Goal: Task Accomplishment & Management: Manage account settings

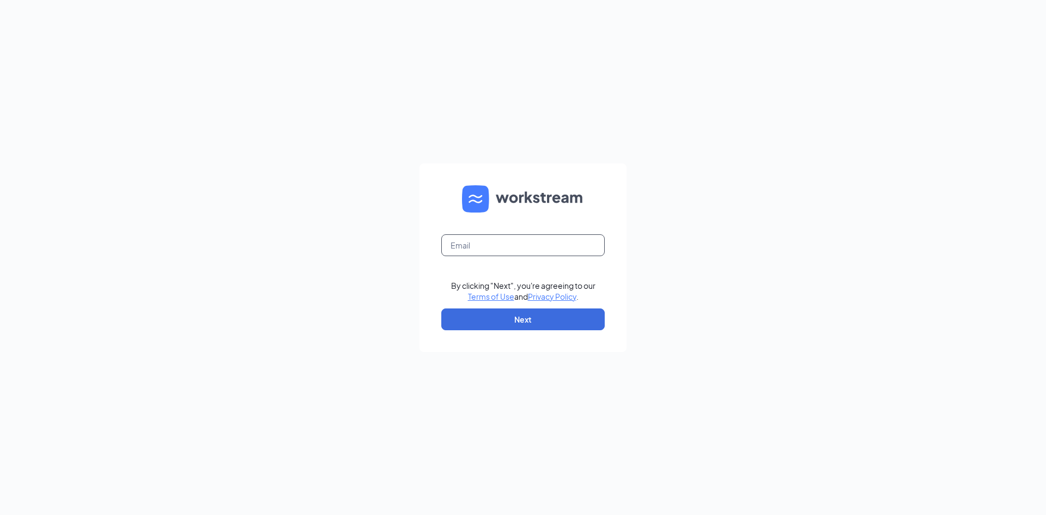
click at [513, 246] on input "text" at bounding box center [522, 245] width 163 height 22
type input "bgranger@ideliverthat.com"
click at [533, 327] on button "Next" at bounding box center [522, 319] width 163 height 22
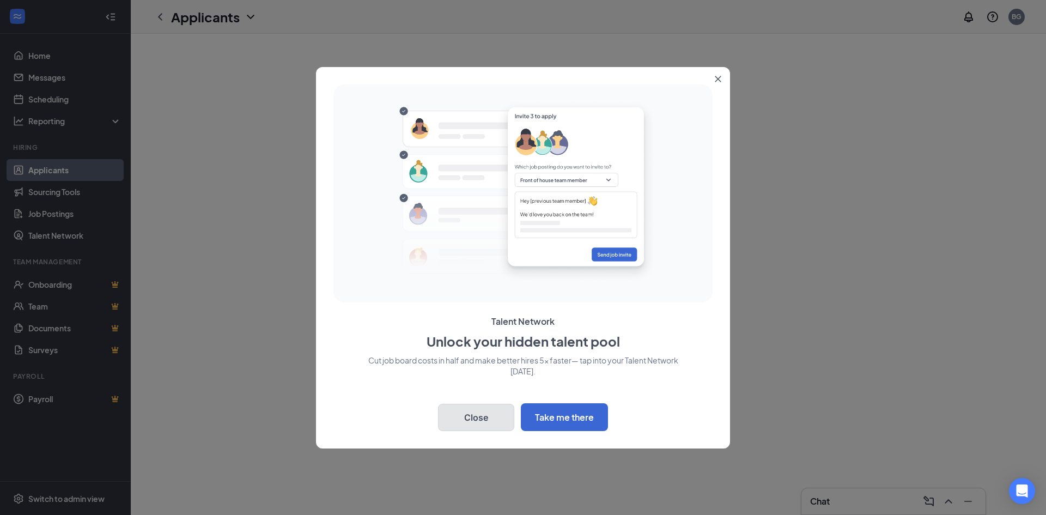
click at [407, 426] on div "Back Close Take me there" at bounding box center [522, 414] width 379 height 32
click at [714, 80] on button "Close" at bounding box center [720, 77] width 20 height 20
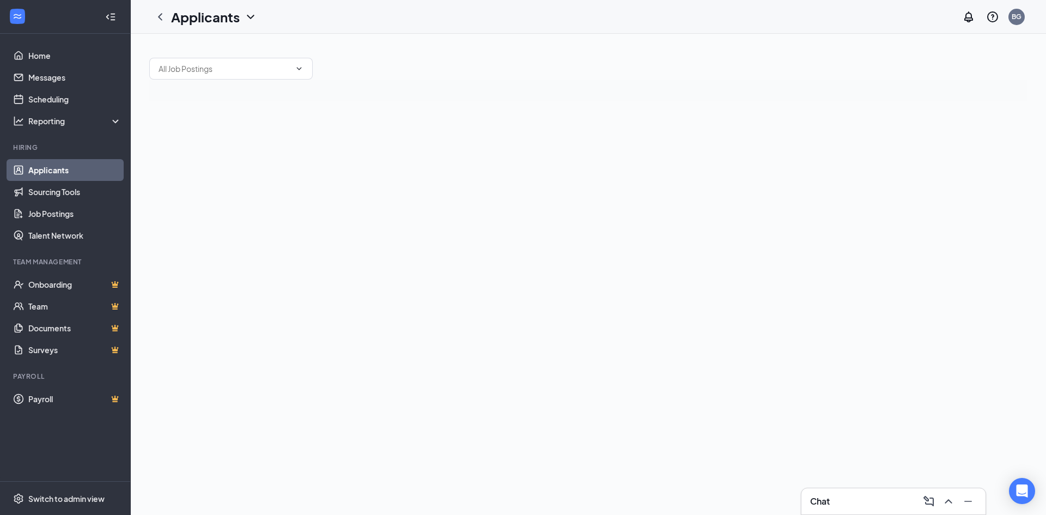
click at [250, 20] on icon "ChevronDown" at bounding box center [250, 16] width 13 height 13
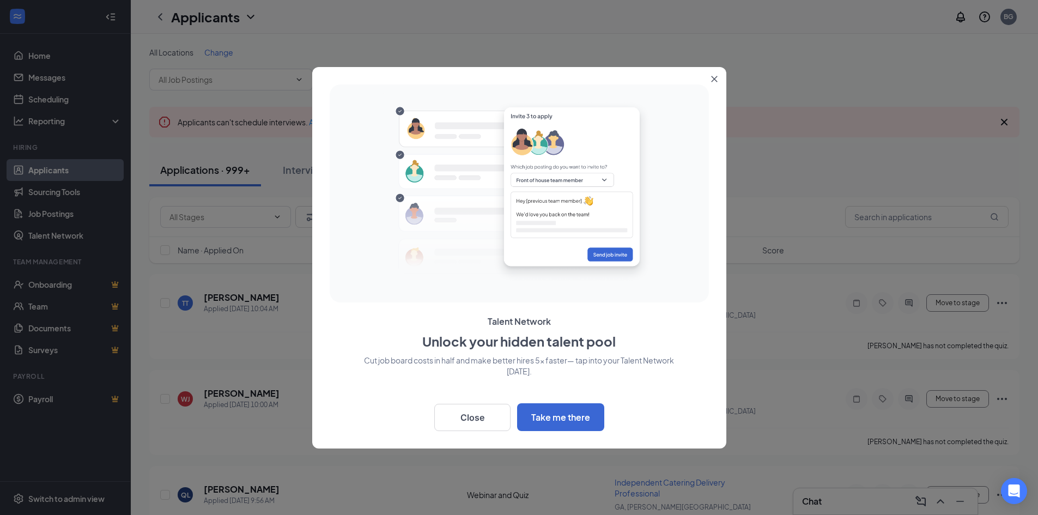
click at [716, 78] on icon "Close" at bounding box center [714, 79] width 7 height 7
